Goal: Task Accomplishment & Management: Manage account settings

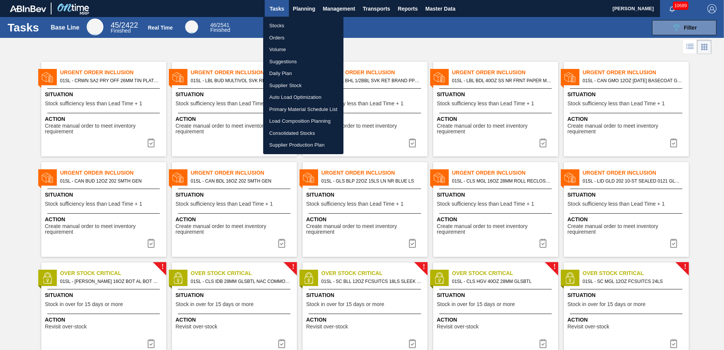
click at [506, 52] on div at bounding box center [362, 175] width 724 height 350
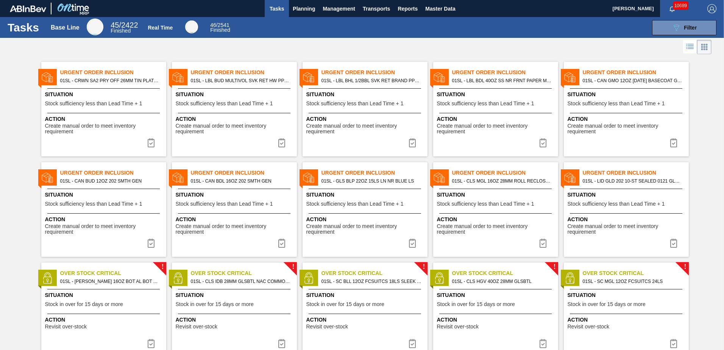
click at [515, 41] on div at bounding box center [362, 47] width 724 height 18
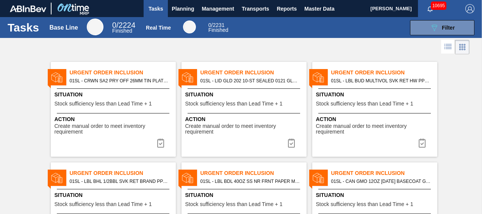
click at [184, 14] on button "Planning" at bounding box center [183, 8] width 30 height 17
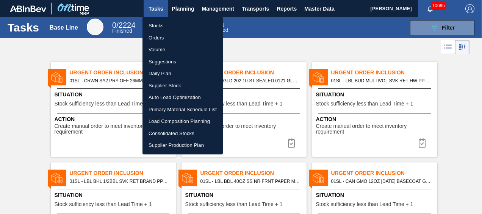
click at [179, 7] on div at bounding box center [241, 107] width 482 height 214
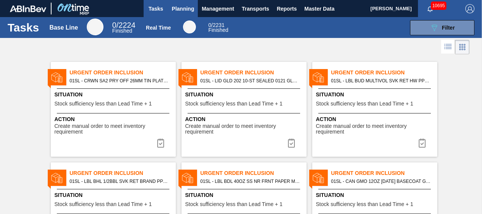
click at [179, 11] on span "Planning" at bounding box center [183, 8] width 22 height 9
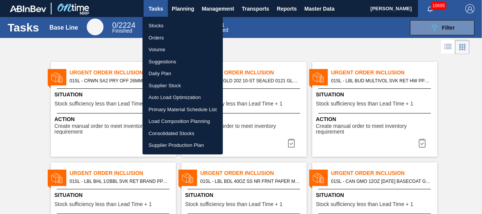
click at [191, 8] on div at bounding box center [241, 107] width 482 height 214
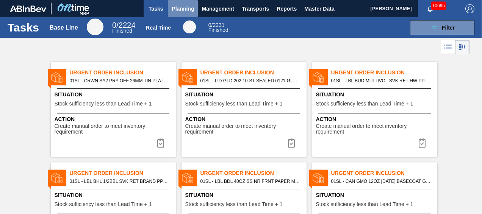
click at [181, 8] on span "Planning" at bounding box center [183, 8] width 22 height 9
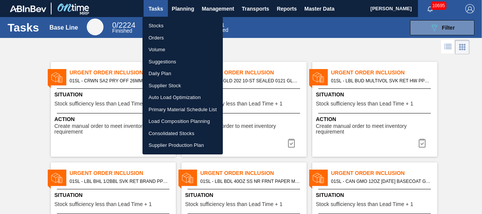
click at [191, 8] on div at bounding box center [241, 107] width 482 height 214
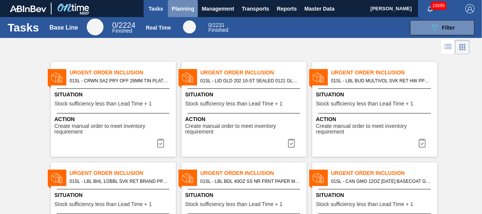
click at [188, 8] on span "Planning" at bounding box center [183, 8] width 22 height 9
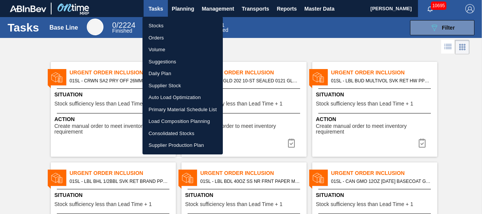
click at [182, 123] on li "Load Composition Planning" at bounding box center [182, 121] width 80 height 12
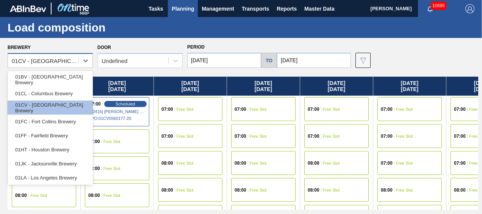
click at [75, 66] on div "01CV - [GEOGRAPHIC_DATA] Brewery" at bounding box center [43, 60] width 70 height 11
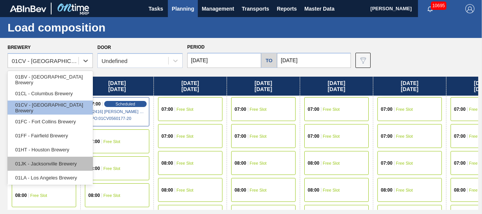
click at [55, 159] on div "01JK - Jacksonville Brewery" at bounding box center [50, 163] width 85 height 14
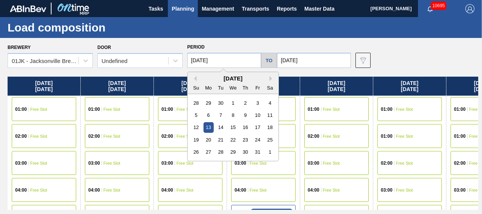
click at [245, 65] on input "[DATE]" at bounding box center [224, 60] width 74 height 15
click at [197, 81] on div "[DATE]" at bounding box center [232, 78] width 91 height 6
click at [197, 78] on div "[DATE]" at bounding box center [232, 78] width 91 height 6
click at [195, 78] on button "Previous Month" at bounding box center [193, 78] width 5 height 5
click at [260, 117] on div "12" at bounding box center [257, 115] width 10 height 10
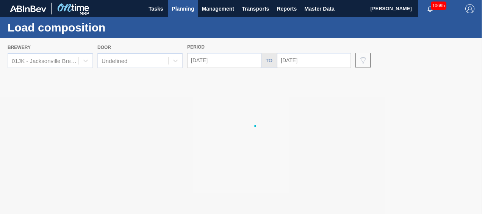
type input "[DATE]"
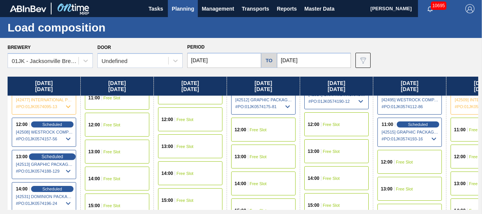
scroll to position [303, 0]
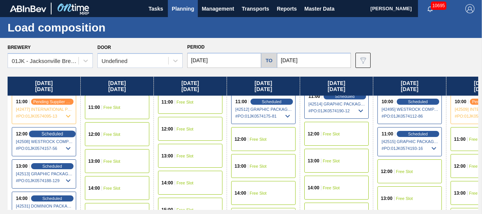
click at [50, 134] on span "Scheduled" at bounding box center [52, 133] width 22 height 5
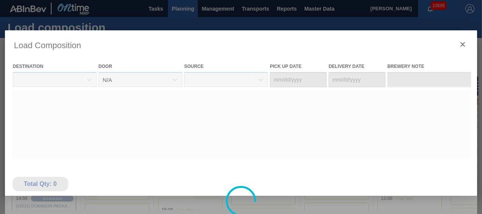
type Date "[DATE]"
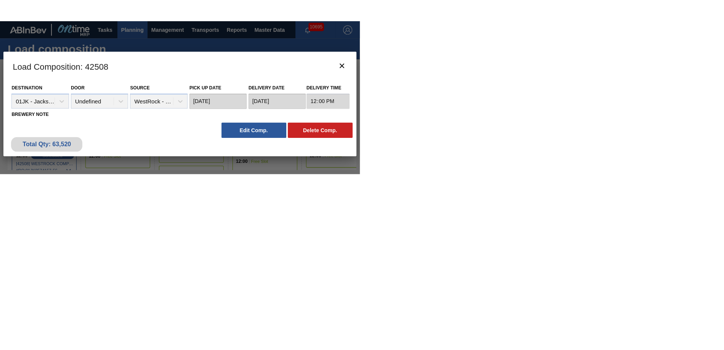
scroll to position [0, 0]
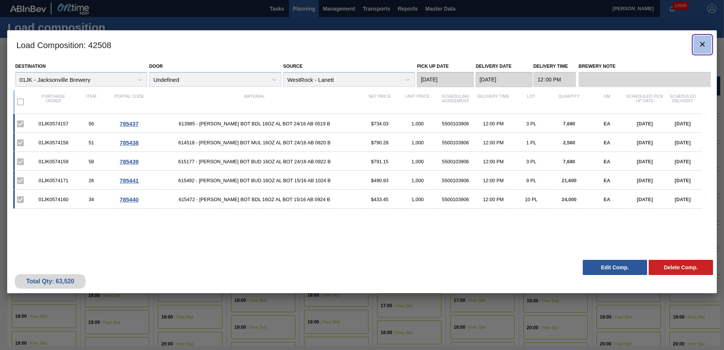
click at [702, 43] on icon "botão de ícone" at bounding box center [702, 44] width 5 height 5
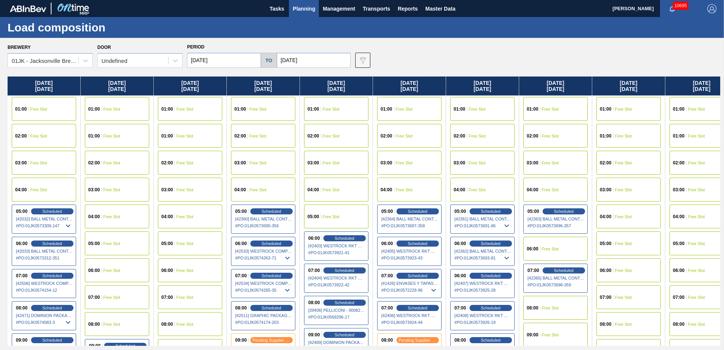
scroll to position [0, 72]
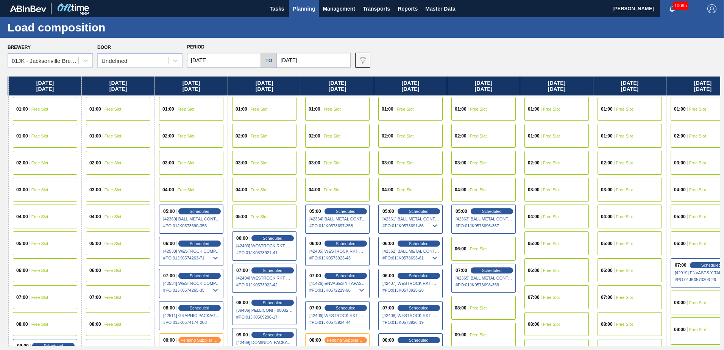
drag, startPoint x: 564, startPoint y: 154, endPoint x: 488, endPoint y: 159, distance: 76.7
click at [488, 159] on div "[DATE] 01:00 Free Slot 02:00 Free Slot 03:00 Free Slot 04:00 Free Slot 05:00 Sc…" at bounding box center [364, 210] width 713 height 269
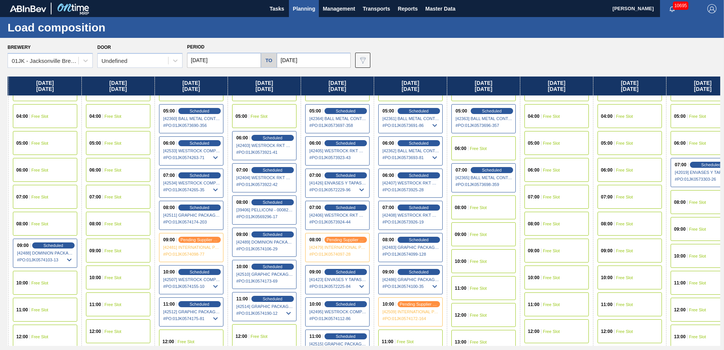
scroll to position [114, 72]
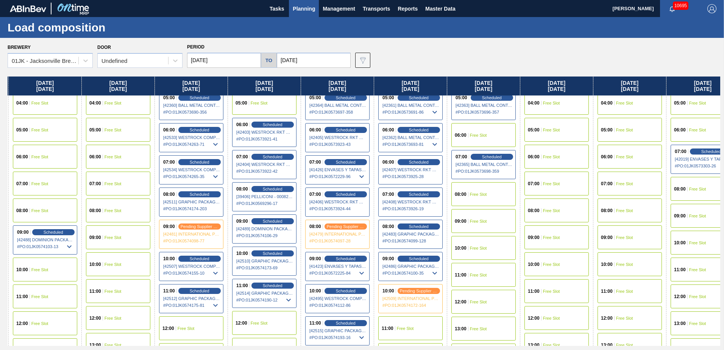
click at [215, 273] on icon at bounding box center [215, 273] width 5 height 3
click at [214, 175] on icon at bounding box center [215, 176] width 5 height 3
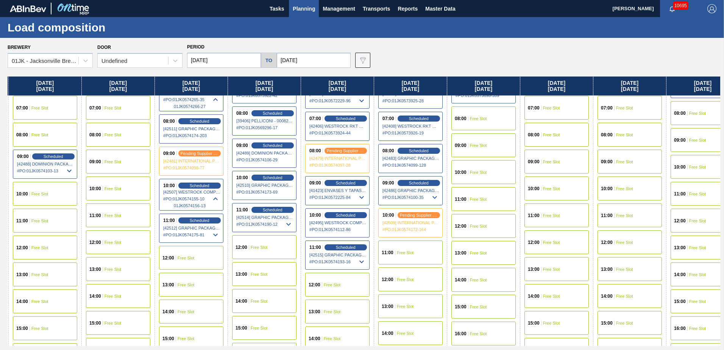
scroll to position [189, 0]
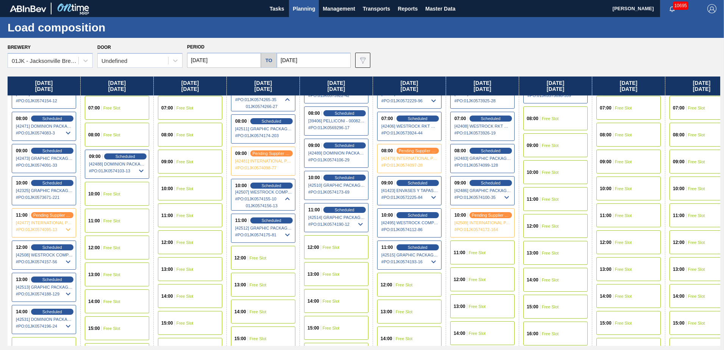
drag, startPoint x: 113, startPoint y: 280, endPoint x: 256, endPoint y: 289, distance: 143.4
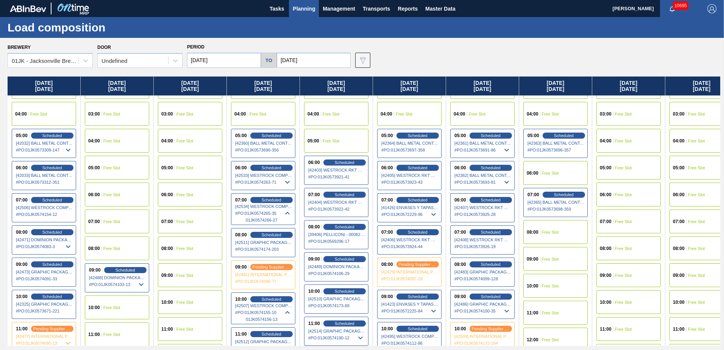
scroll to position [114, 0]
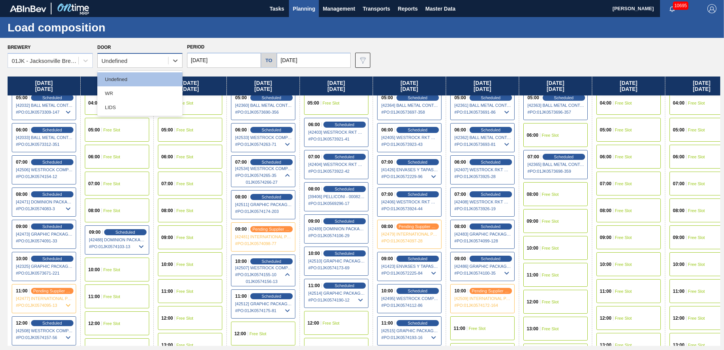
click at [161, 59] on div "Undefined" at bounding box center [133, 60] width 70 height 11
click at [288, 142] on icon at bounding box center [287, 144] width 9 height 9
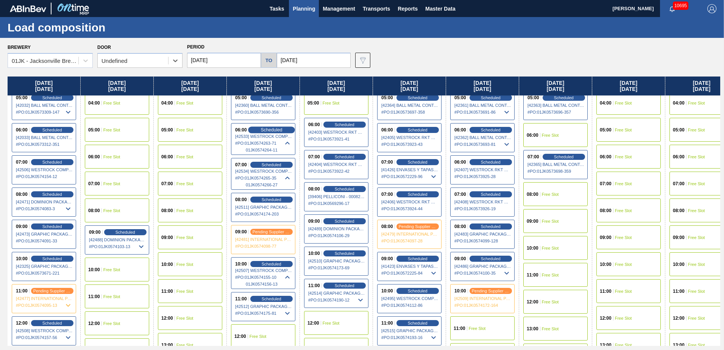
click at [271, 127] on span "Scheduled" at bounding box center [272, 129] width 22 height 5
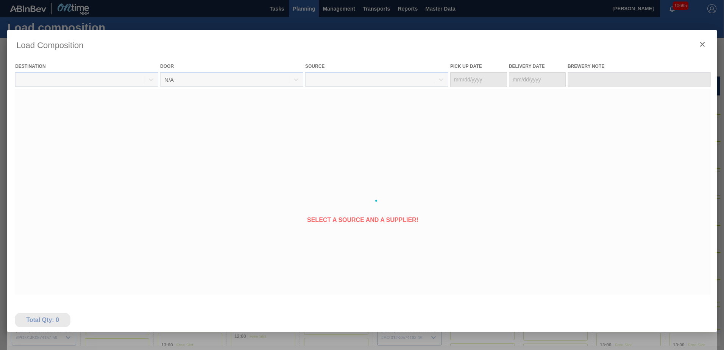
click at [272, 144] on div at bounding box center [362, 200] width 710 height 341
type Date "[DATE]"
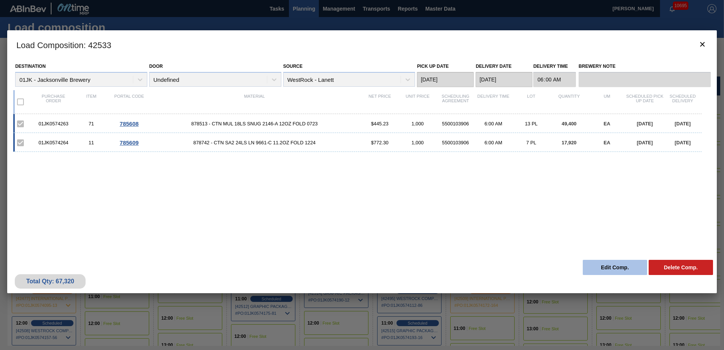
click at [603, 269] on button "Edit Comp." at bounding box center [615, 267] width 64 height 15
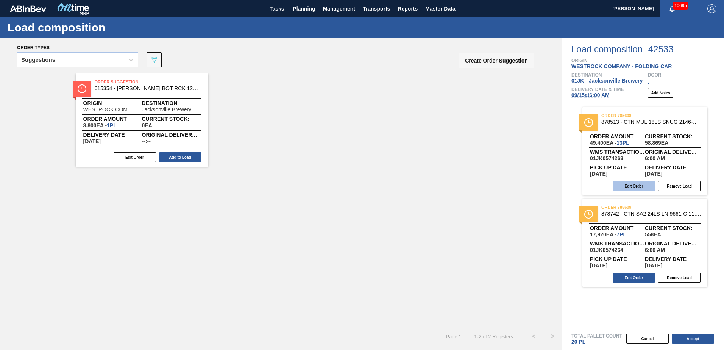
click at [632, 184] on button "Edit Order" at bounding box center [634, 186] width 42 height 10
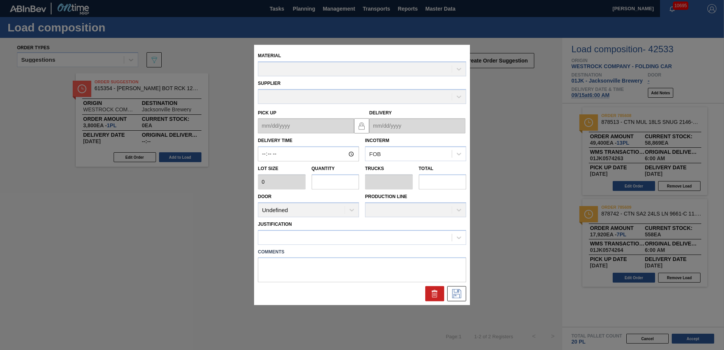
type input "06:00:00"
type input "3,800"
type input "13"
type input "0.591"
type input "49,400"
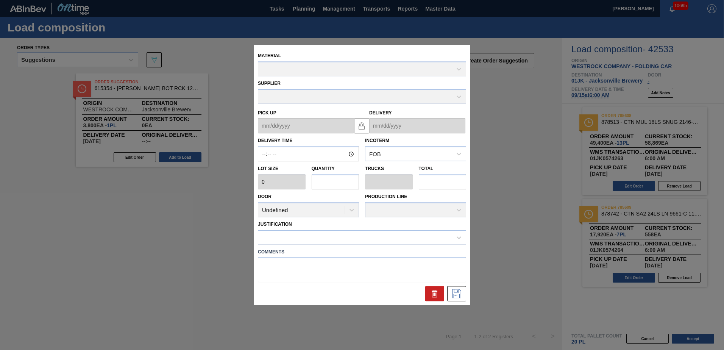
type textarea "NOSE, DROP"
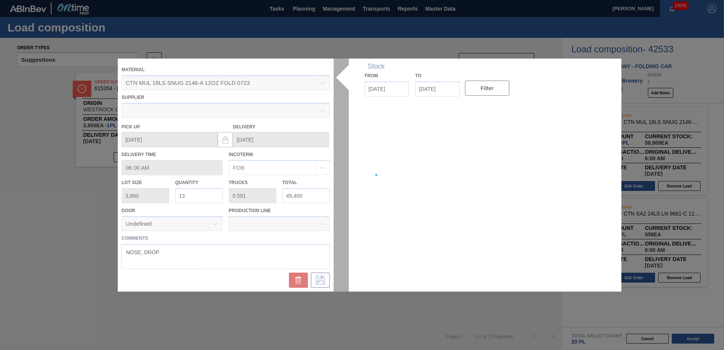
type up "[DATE]"
type input "[DATE]"
click at [303, 193] on input "49,400" at bounding box center [306, 195] width 48 height 15
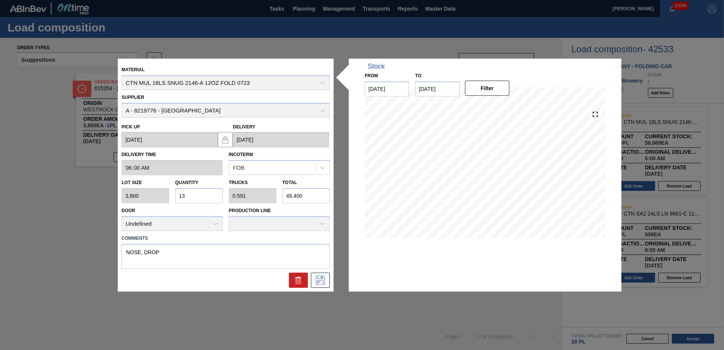
click at [303, 193] on input "49,400" at bounding box center [306, 195] width 48 height 15
type input "0.001"
type input "0"
type input "5"
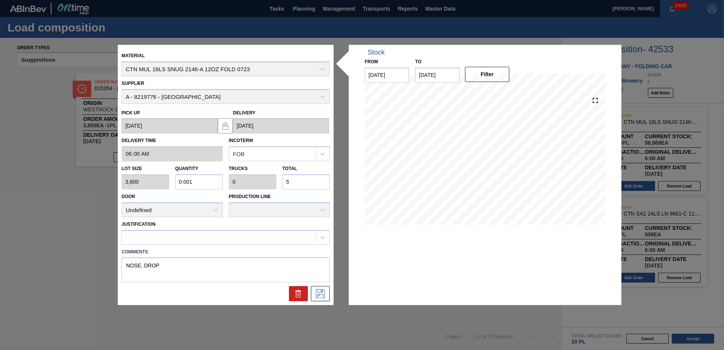
type input "0.014"
type input "0.001"
type input "54"
type input "0.144"
type input "0.007"
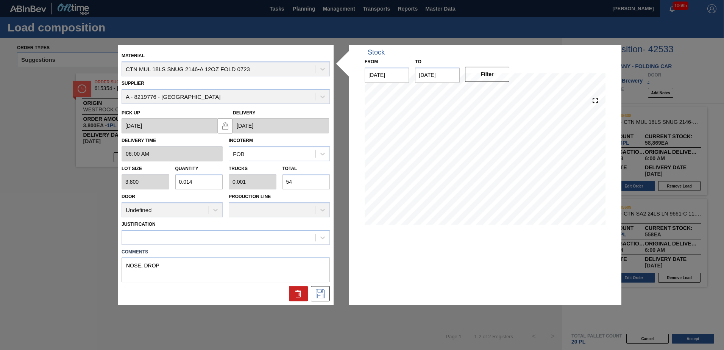
type input "546"
type input "1.437"
type input "0.065"
type input "5,462"
type input "14.375"
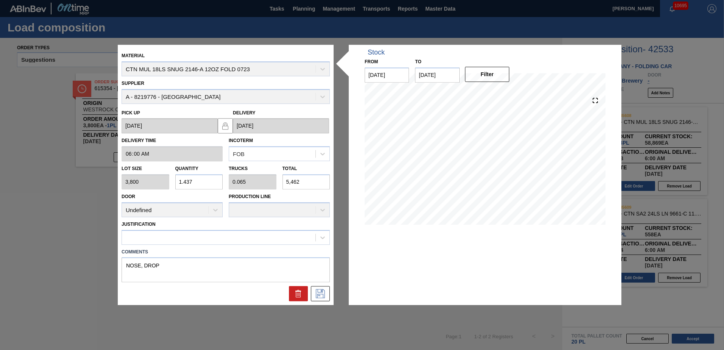
type input "0.653"
type input "54,625"
click at [315, 297] on icon at bounding box center [320, 293] width 12 height 9
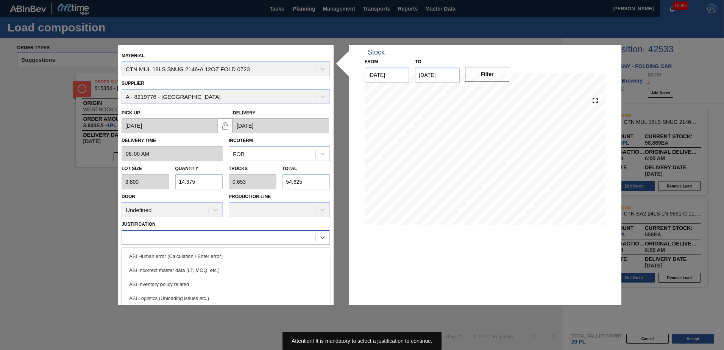
click at [154, 240] on div at bounding box center [219, 237] width 194 height 11
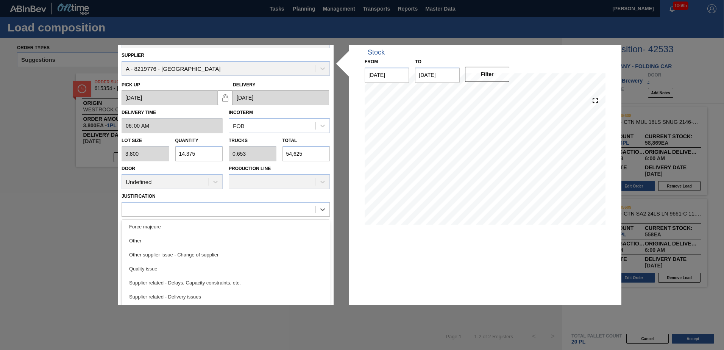
scroll to position [56, 0]
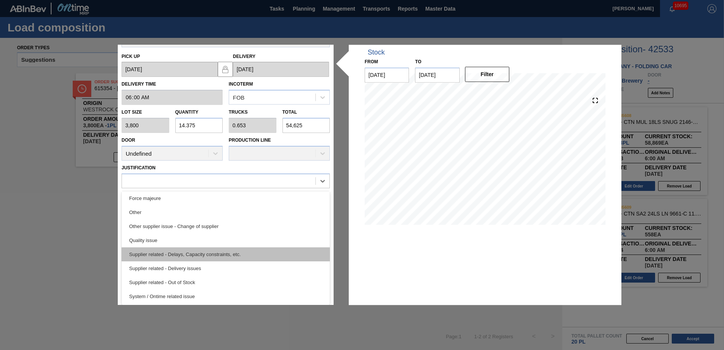
click at [192, 252] on div "Supplier related - Delays, Capacity constraints, etc." at bounding box center [226, 254] width 208 height 14
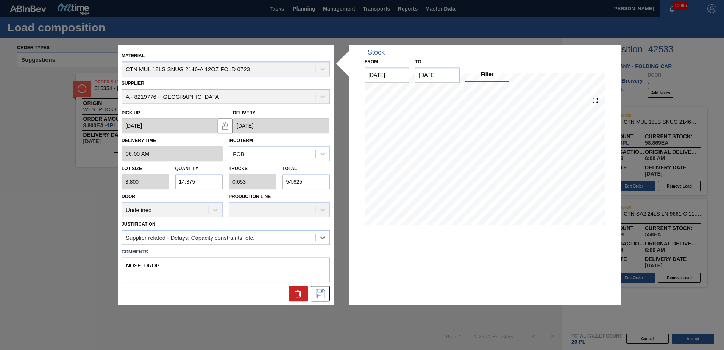
scroll to position [0, 0]
click at [324, 299] on button at bounding box center [320, 293] width 19 height 15
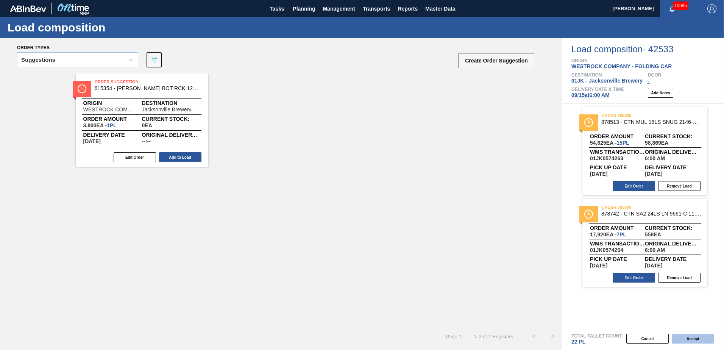
click at [683, 337] on button "Accept" at bounding box center [693, 339] width 42 height 10
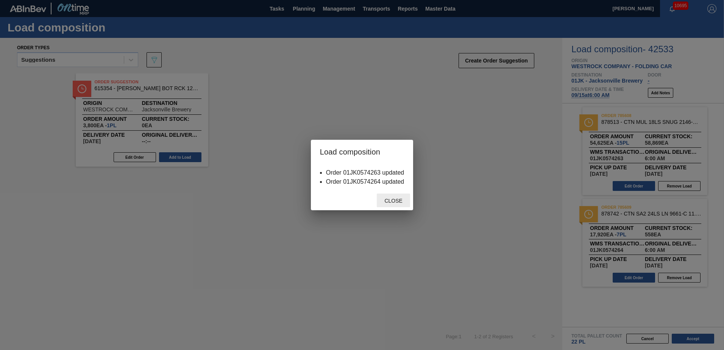
click at [396, 199] on span "Close" at bounding box center [393, 201] width 30 height 6
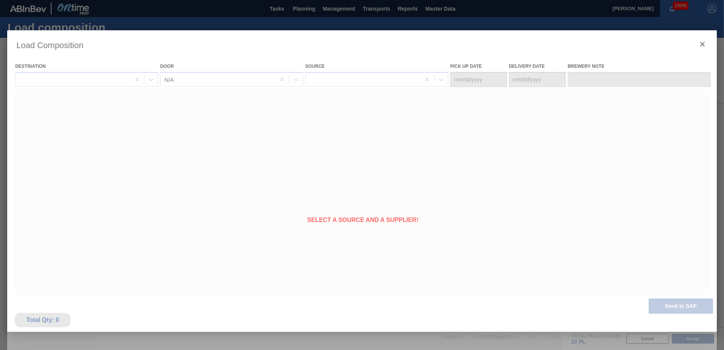
type Date "[DATE]"
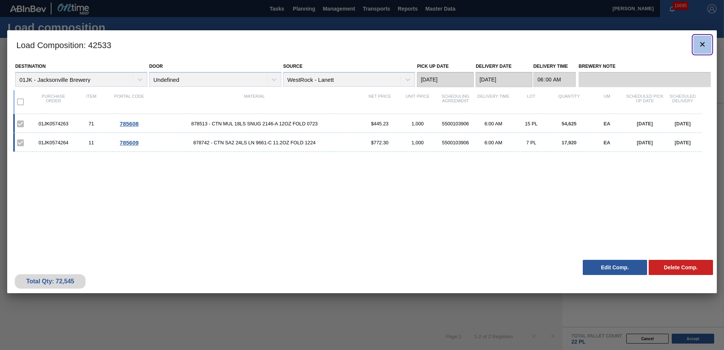
click at [703, 44] on icon "botão de ícone" at bounding box center [702, 44] width 5 height 5
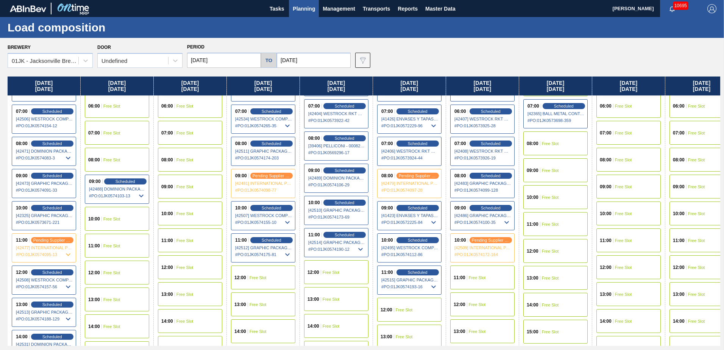
scroll to position [189, 0]
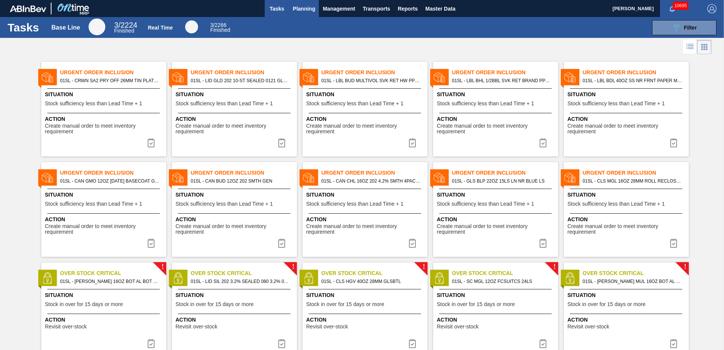
click at [295, 8] on span "Planning" at bounding box center [304, 8] width 22 height 9
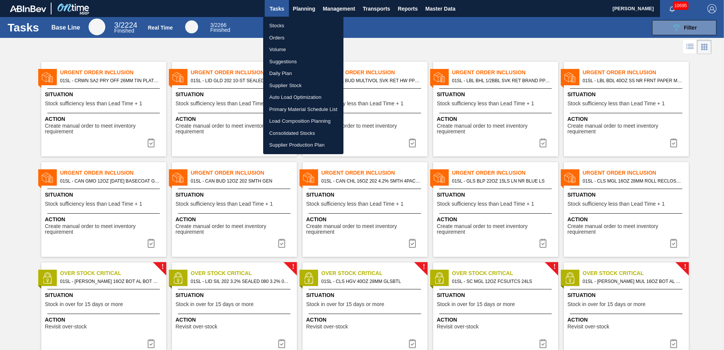
click at [300, 24] on li "Stocks" at bounding box center [303, 26] width 80 height 12
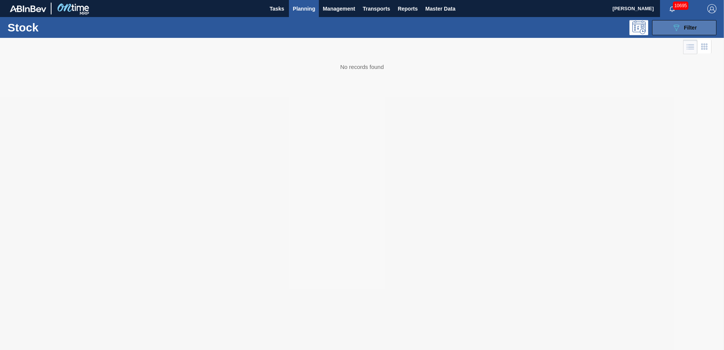
click at [696, 31] on div "089F7B8B-B2A5-4AFE-B5C0-19BA573D28AC Filter" at bounding box center [684, 27] width 25 height 9
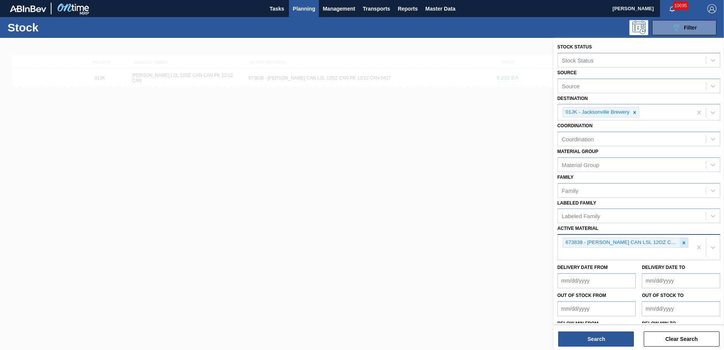
click at [682, 245] on icon at bounding box center [683, 242] width 5 height 5
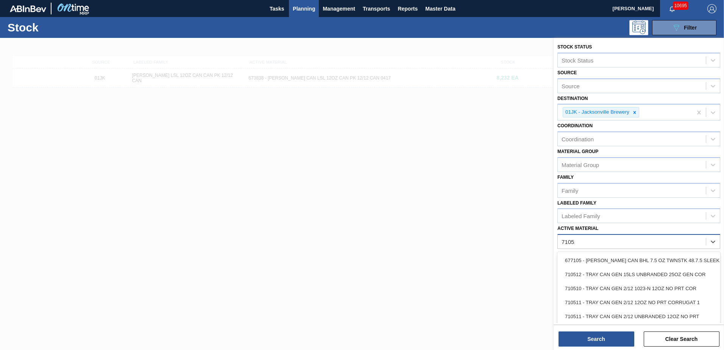
type Material "710511"
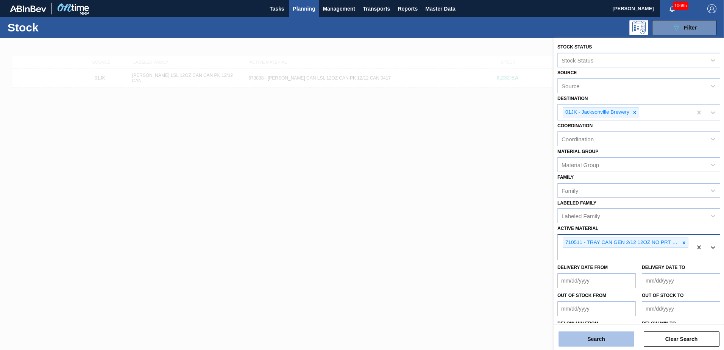
click at [608, 341] on button "Search" at bounding box center [597, 338] width 76 height 15
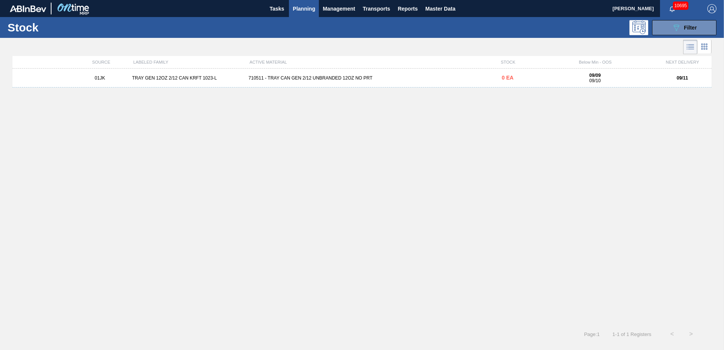
click at [451, 80] on div "710511 - TRAY CAN GEN 2/12 UNBRANDED 12OZ NO PRT" at bounding box center [361, 77] width 233 height 5
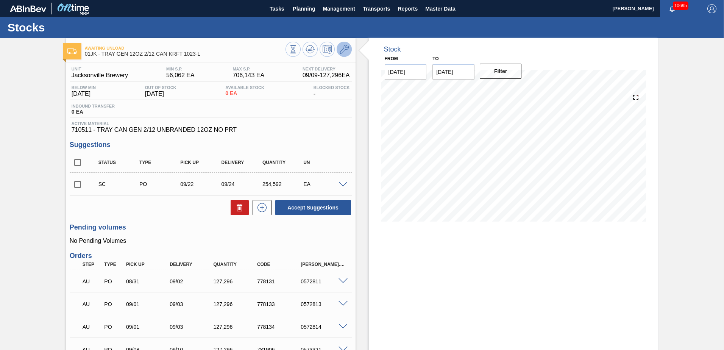
click at [348, 51] on icon at bounding box center [344, 49] width 9 height 9
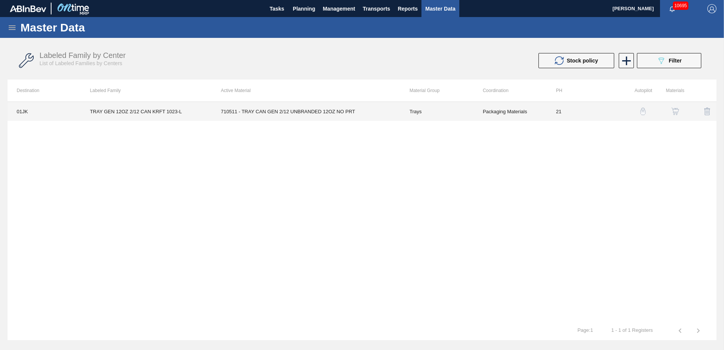
click at [513, 115] on td "Packaging Materials" at bounding box center [510, 111] width 73 height 19
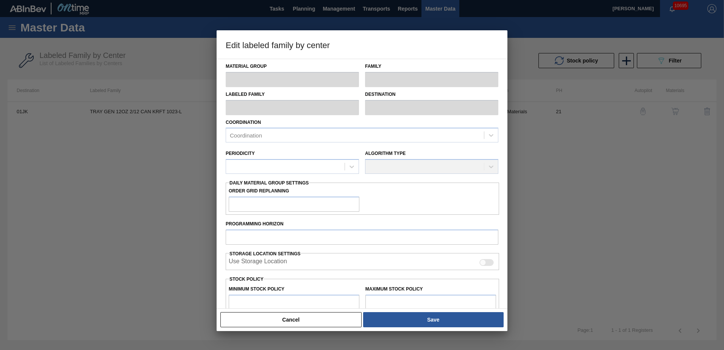
type input "Trays"
type input "TRAY GEN 12OZ 2/12 CAN KRFT 1023-L"
type input "01JK - Jacksonville Brewery"
type input "0"
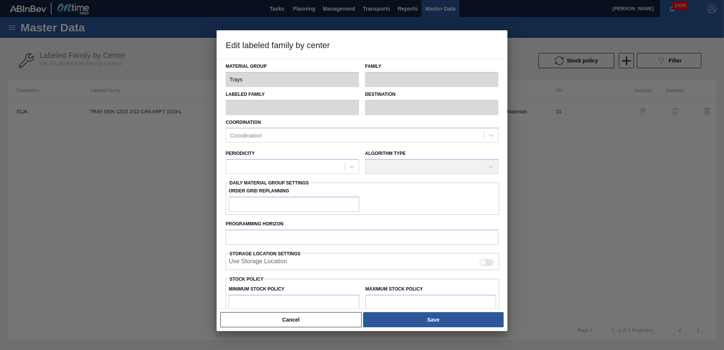
type input "21"
type input "56,062"
type input "706,143"
type input "0"
type input "56,062"
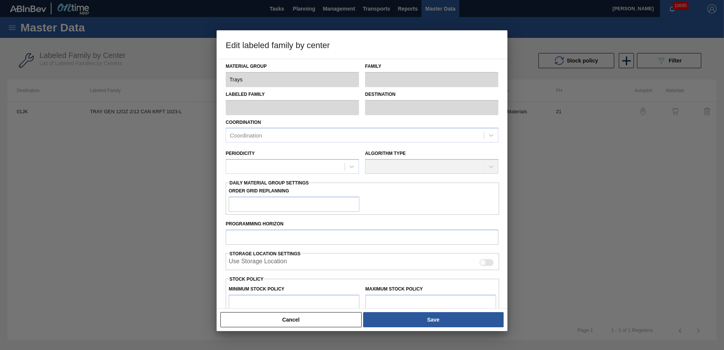
checkbox input "true"
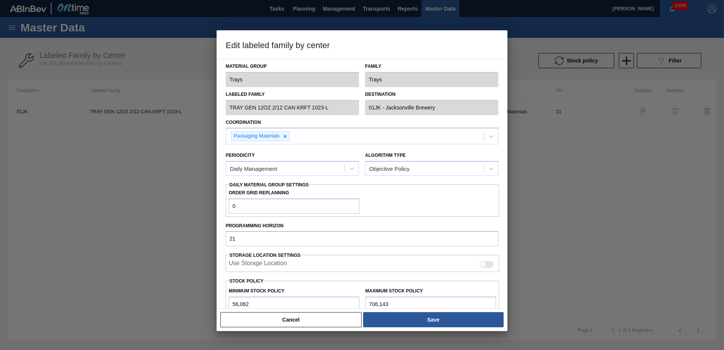
click at [548, 175] on div at bounding box center [362, 175] width 724 height 350
click at [288, 322] on button "Cancel" at bounding box center [290, 319] width 141 height 15
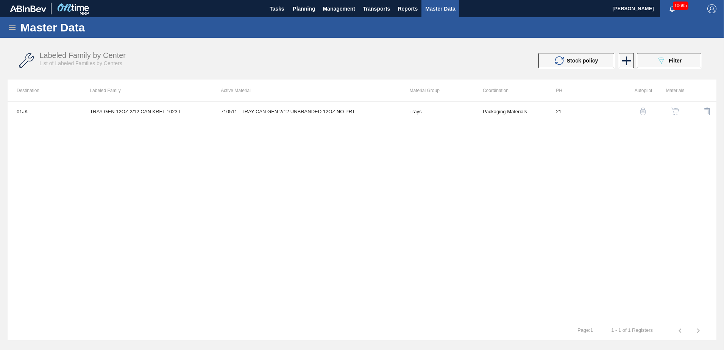
click at [676, 111] on img "button" at bounding box center [675, 112] width 8 height 8
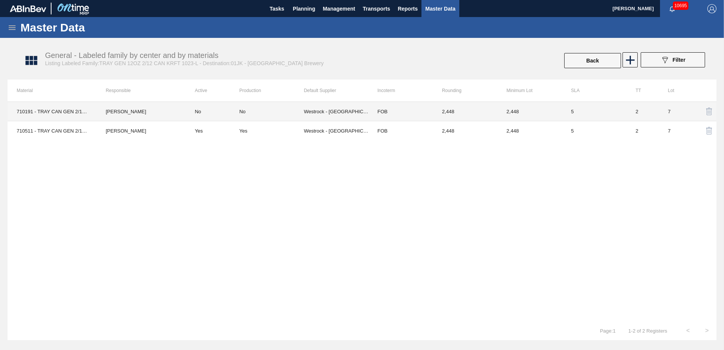
click at [181, 109] on td "Mark Ellefsen" at bounding box center [141, 111] width 89 height 19
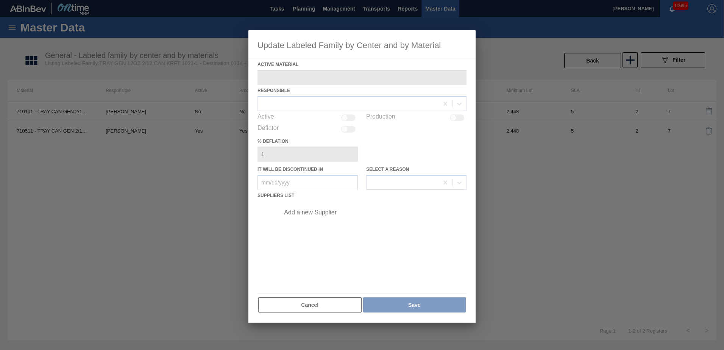
type Material "710191 - TRAY CAN GEN 2/12 12OZ NO PRT KRFT 1023-"
type in "08/31/2025"
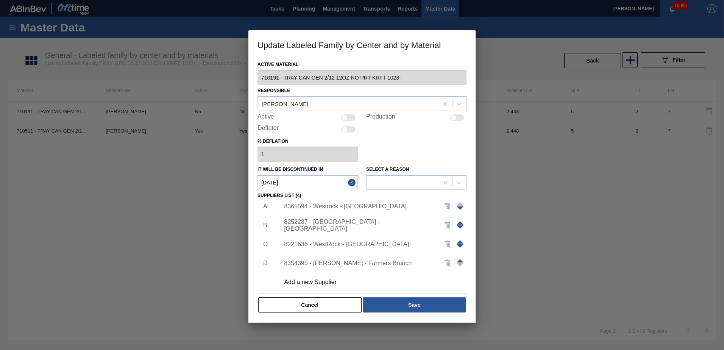
scroll to position [8, 0]
click at [165, 204] on div at bounding box center [362, 175] width 724 height 350
click at [166, 135] on div at bounding box center [362, 175] width 724 height 350
click at [337, 311] on button "Cancel" at bounding box center [309, 304] width 103 height 15
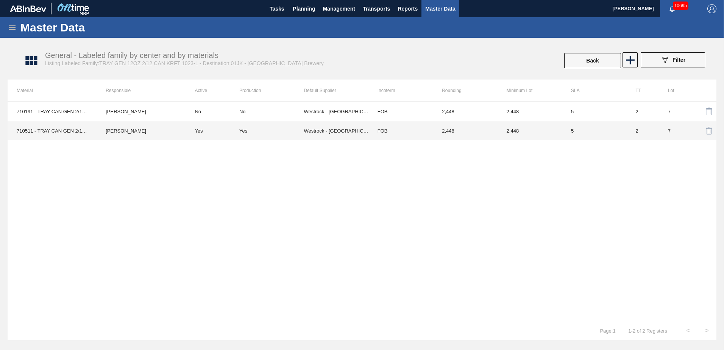
click at [287, 133] on div "Yes" at bounding box center [271, 131] width 64 height 6
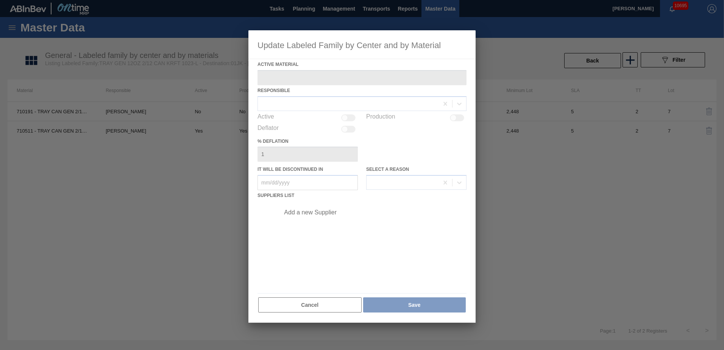
type Material "710511 - TRAY CAN GEN 2/12 UNBRANDED 12OZ NO PRT"
checkbox input "true"
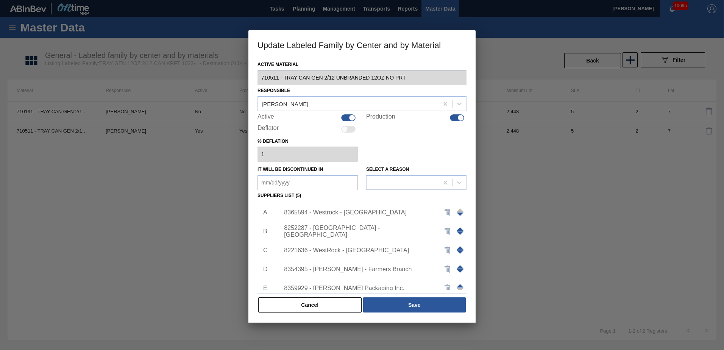
click at [184, 176] on div at bounding box center [362, 175] width 724 height 350
click at [287, 305] on button "Cancel" at bounding box center [309, 304] width 103 height 15
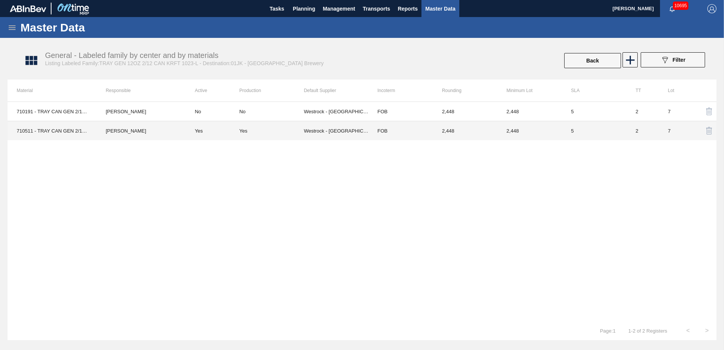
click at [217, 134] on td "Yes" at bounding box center [213, 130] width 54 height 19
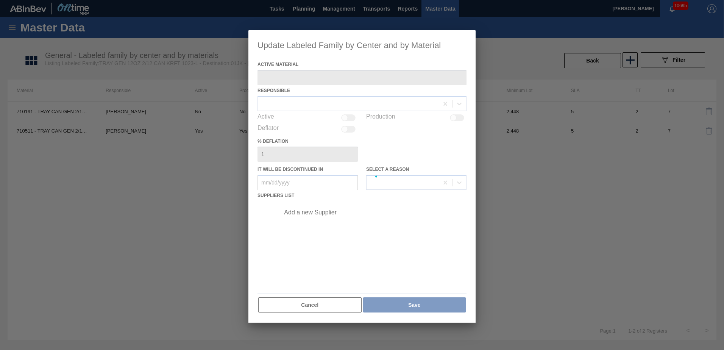
type Material "710511 - TRAY CAN GEN 2/12 UNBRANDED 12OZ NO PRT"
checkbox input "true"
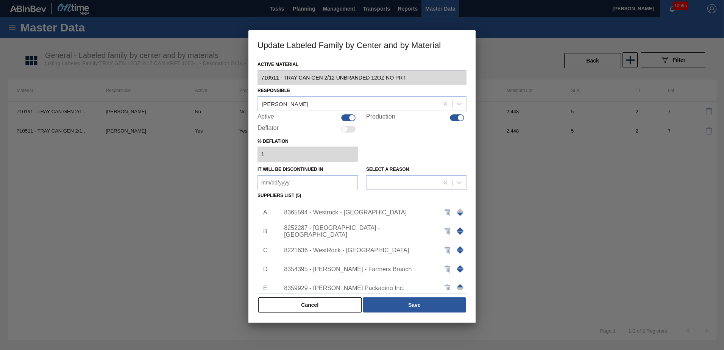
click at [225, 183] on div at bounding box center [362, 175] width 724 height 350
click at [273, 303] on button "Cancel" at bounding box center [309, 304] width 103 height 15
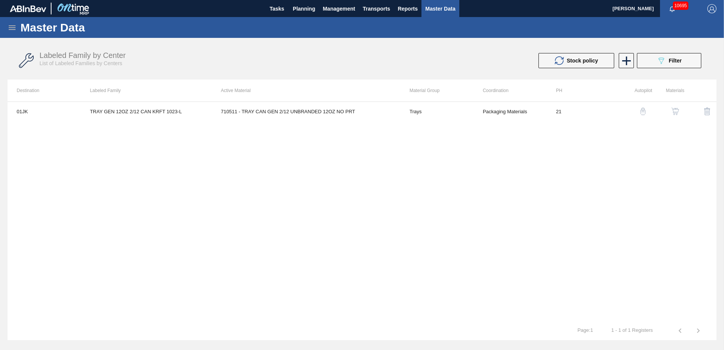
click at [645, 113] on img "button" at bounding box center [643, 112] width 8 height 8
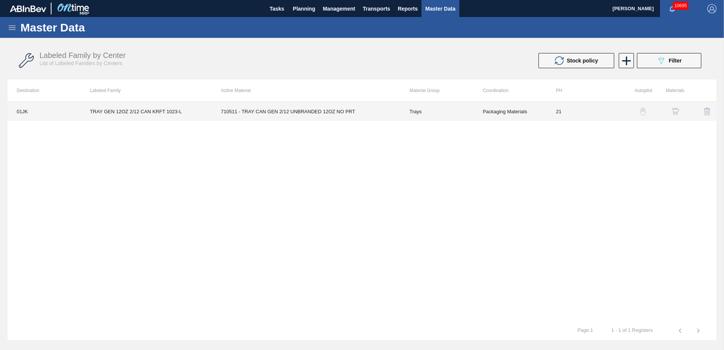
click at [401, 117] on td "Trays" at bounding box center [436, 111] width 73 height 19
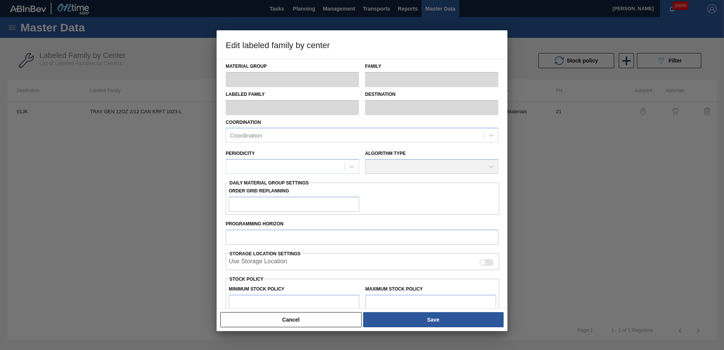
type input "Trays"
type input "TRAY GEN 12OZ 2/12 CAN KRFT 1023-L"
type input "01JK - Jacksonville Brewery"
type input "0"
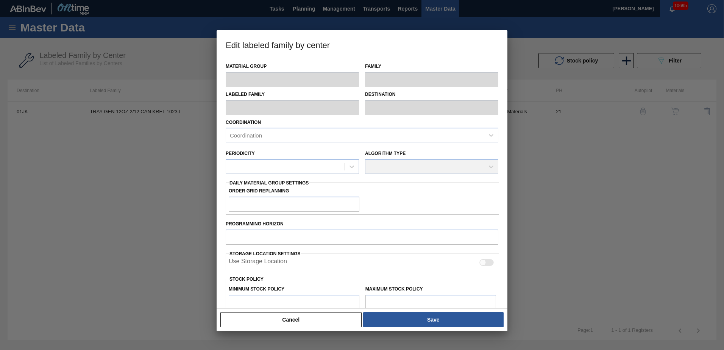
type input "21"
type input "56,062"
type input "706,143"
type input "0"
type input "56,062"
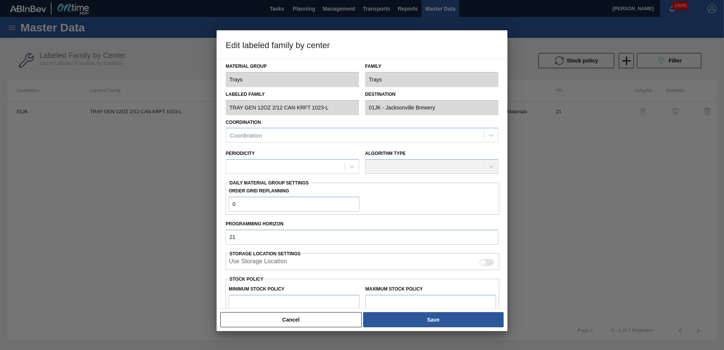
checkbox input "true"
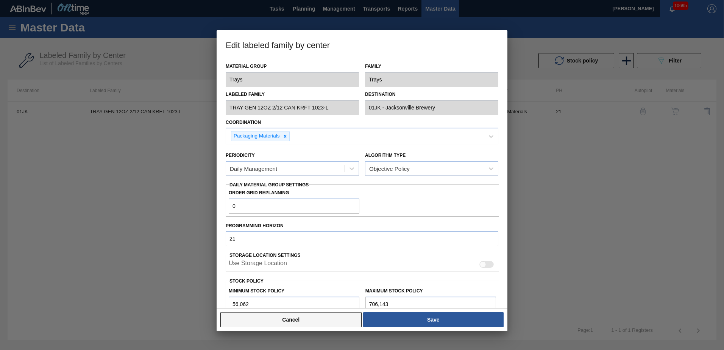
click at [354, 320] on button "Cancel" at bounding box center [290, 319] width 141 height 15
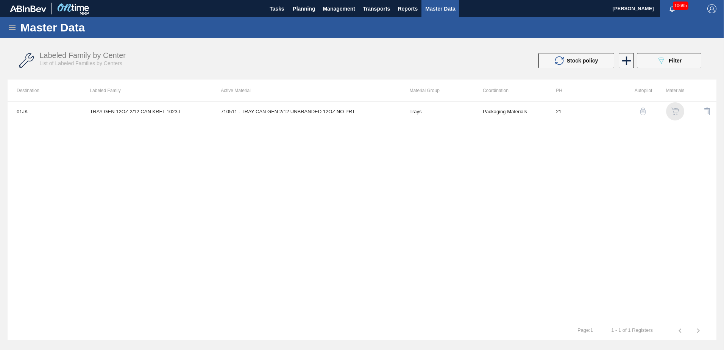
click at [676, 114] on img "button" at bounding box center [675, 112] width 8 height 8
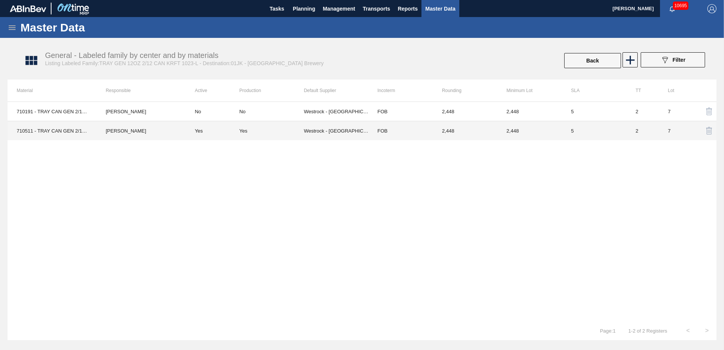
click at [297, 132] on div "Yes" at bounding box center [271, 131] width 64 height 6
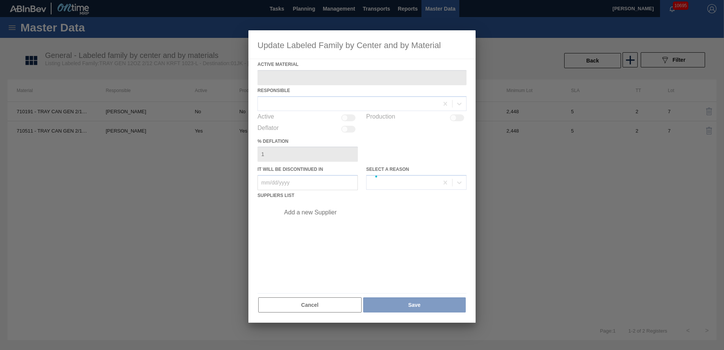
type Material "710511 - TRAY CAN GEN 2/12 UNBRANDED 12OZ NO PRT"
checkbox input "true"
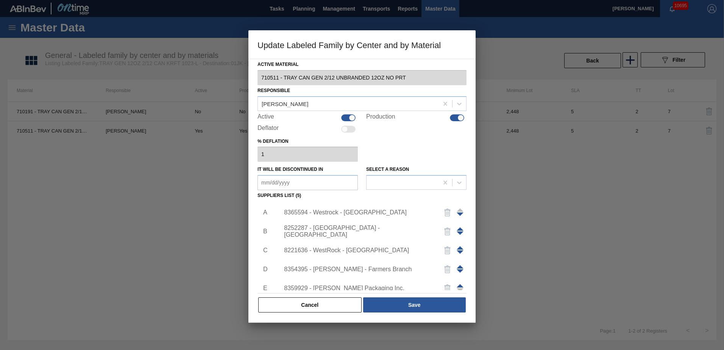
click at [209, 178] on div at bounding box center [362, 175] width 724 height 350
click at [286, 314] on div "Active Material 710511 - TRAY CAN GEN 2/12 UNBRANDED 12OZ NO PRT Responsible Ma…" at bounding box center [361, 191] width 227 height 264
click at [297, 305] on button "Cancel" at bounding box center [309, 304] width 103 height 15
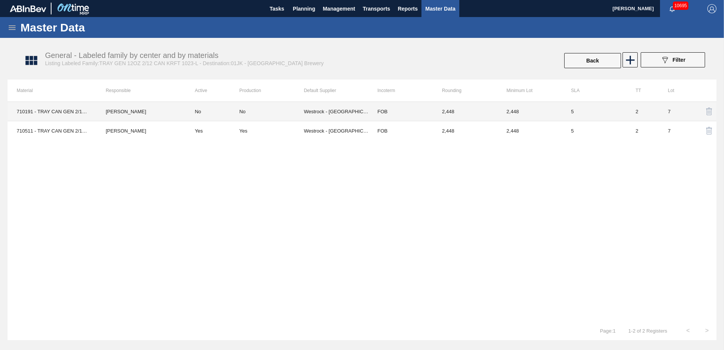
click at [294, 109] on div "No" at bounding box center [271, 112] width 64 height 6
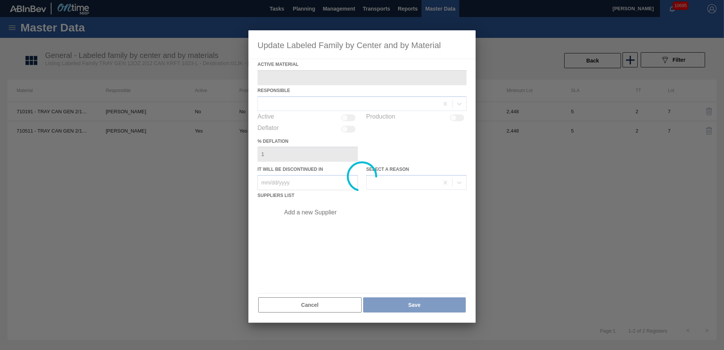
type Material "710191 - TRAY CAN GEN 2/12 12OZ NO PRT KRFT 1023-"
type in "08/31/2025"
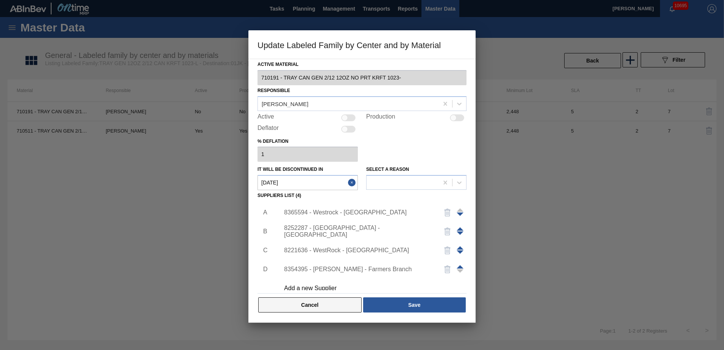
click at [350, 304] on button "Cancel" at bounding box center [309, 304] width 103 height 15
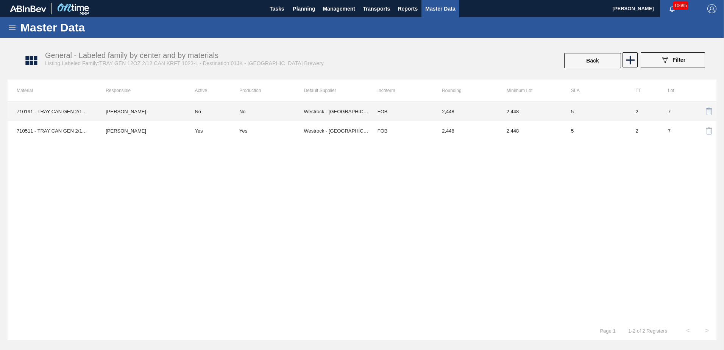
click at [213, 113] on td "No" at bounding box center [213, 111] width 54 height 19
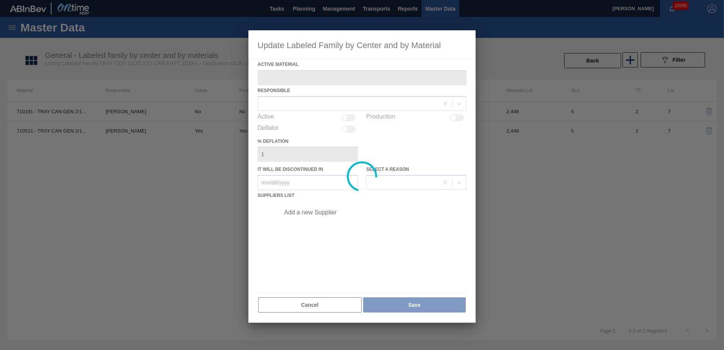
type Material "710191 - TRAY CAN GEN 2/12 12OZ NO PRT KRFT 1023-"
type in "08/31/2025"
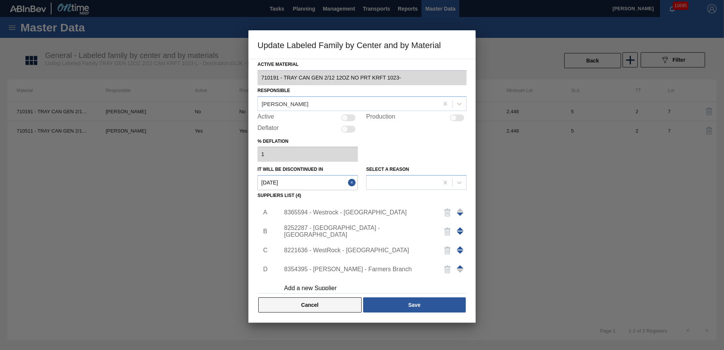
click at [296, 310] on button "Cancel" at bounding box center [309, 304] width 103 height 15
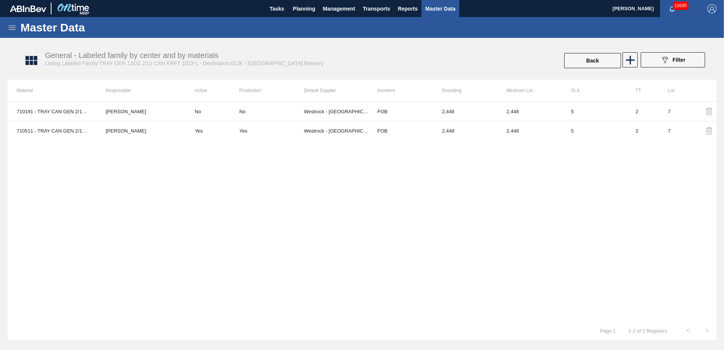
click at [125, 252] on div "710191 - TRAY CAN GEN 2/12 12OZ NO PRT KRFT 1023- Mark Ellefsen No No Westrock …" at bounding box center [362, 211] width 709 height 220
